Goal: Subscribe to service/newsletter

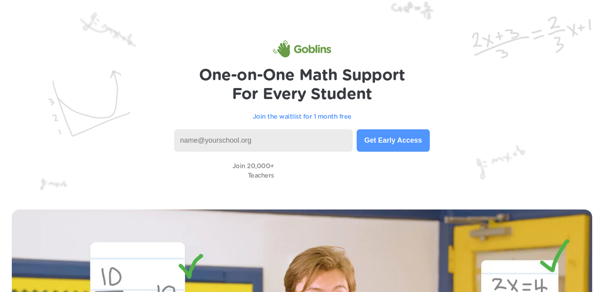
click at [255, 143] on input at bounding box center [263, 140] width 178 height 22
type input "[EMAIL_ADDRESS][PERSON_NAME][DOMAIN_NAME]"
click at [374, 142] on button "Get Early Access" at bounding box center [392, 140] width 73 height 22
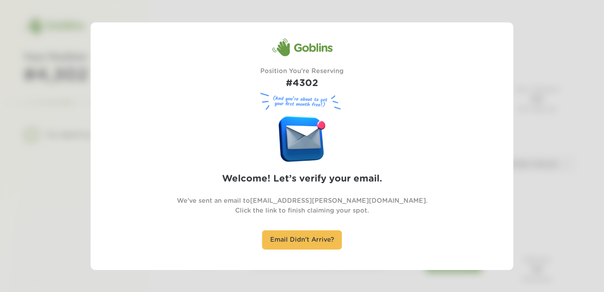
click at [603, 150] on div at bounding box center [302, 146] width 604 height 292
click at [571, 156] on div at bounding box center [302, 146] width 604 height 292
